Goal: Check status: Check status

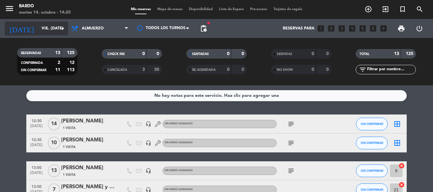
click at [43, 26] on input "vie. [DATE]" at bounding box center [65, 28] width 54 height 11
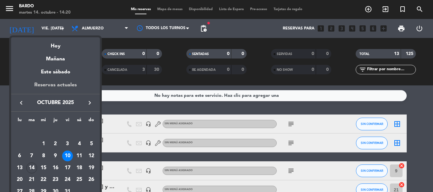
click at [57, 85] on div "Reservas actuales" at bounding box center [55, 87] width 89 height 13
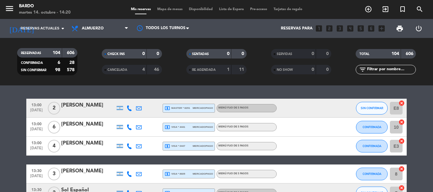
click at [99, 28] on span "Almuerzo" at bounding box center [93, 28] width 22 height 4
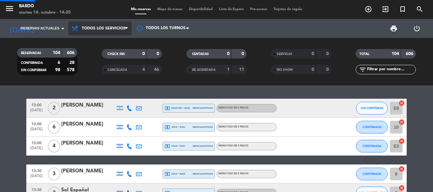
click at [97, 41] on div "menu [PERSON_NAME] 14. octubre - 14:20 Mis reservas Mapa de mesas Disponibilida…" at bounding box center [216, 43] width 433 height 86
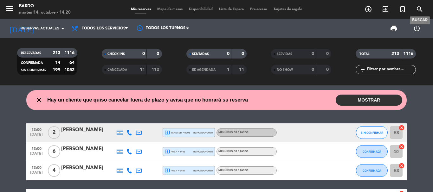
click at [418, 8] on icon "search" at bounding box center [420, 9] width 8 height 8
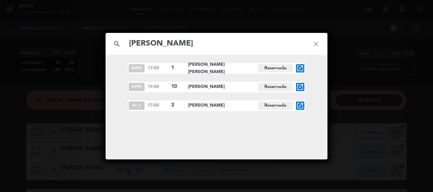
type input "[PERSON_NAME]"
click at [300, 86] on icon "open_in_new" at bounding box center [300, 87] width 8 height 8
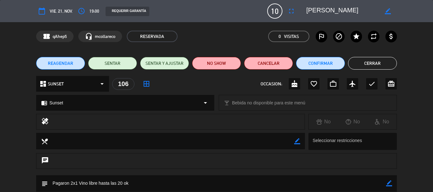
click at [378, 68] on button "Cerrar" at bounding box center [372, 63] width 49 height 13
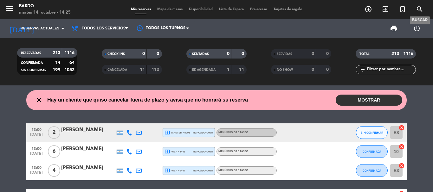
click at [416, 9] on icon "search" at bounding box center [420, 9] width 8 height 8
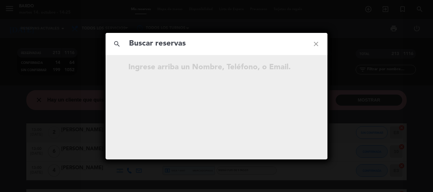
click at [196, 46] on input "text" at bounding box center [216, 43] width 176 height 13
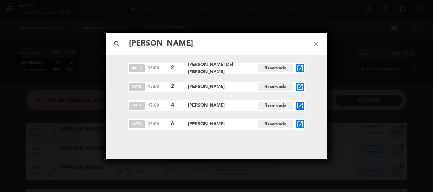
type input "[PERSON_NAME]"
